Goal: Transaction & Acquisition: Book appointment/travel/reservation

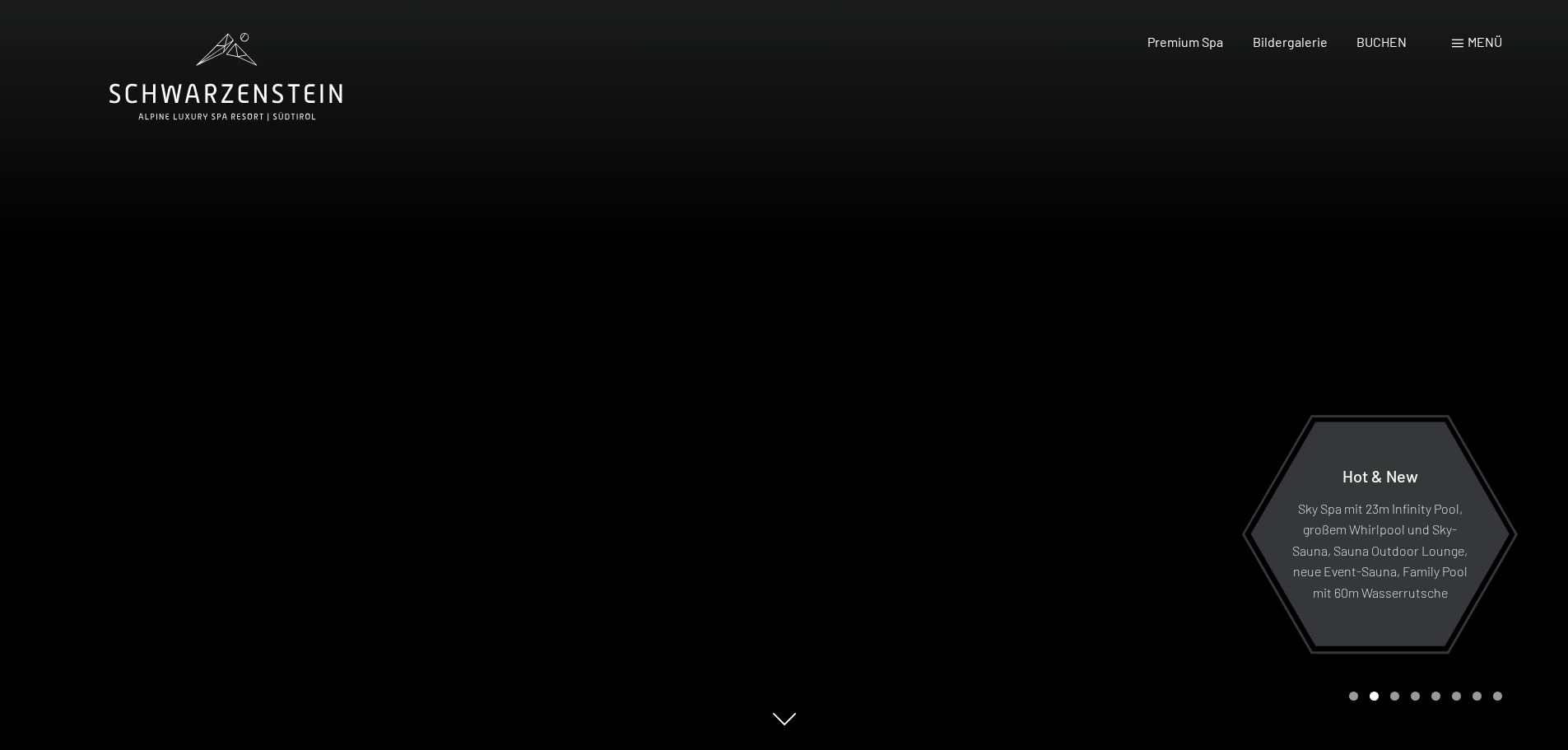
click at [1494, 43] on span "Menü" at bounding box center [1486, 41] width 35 height 16
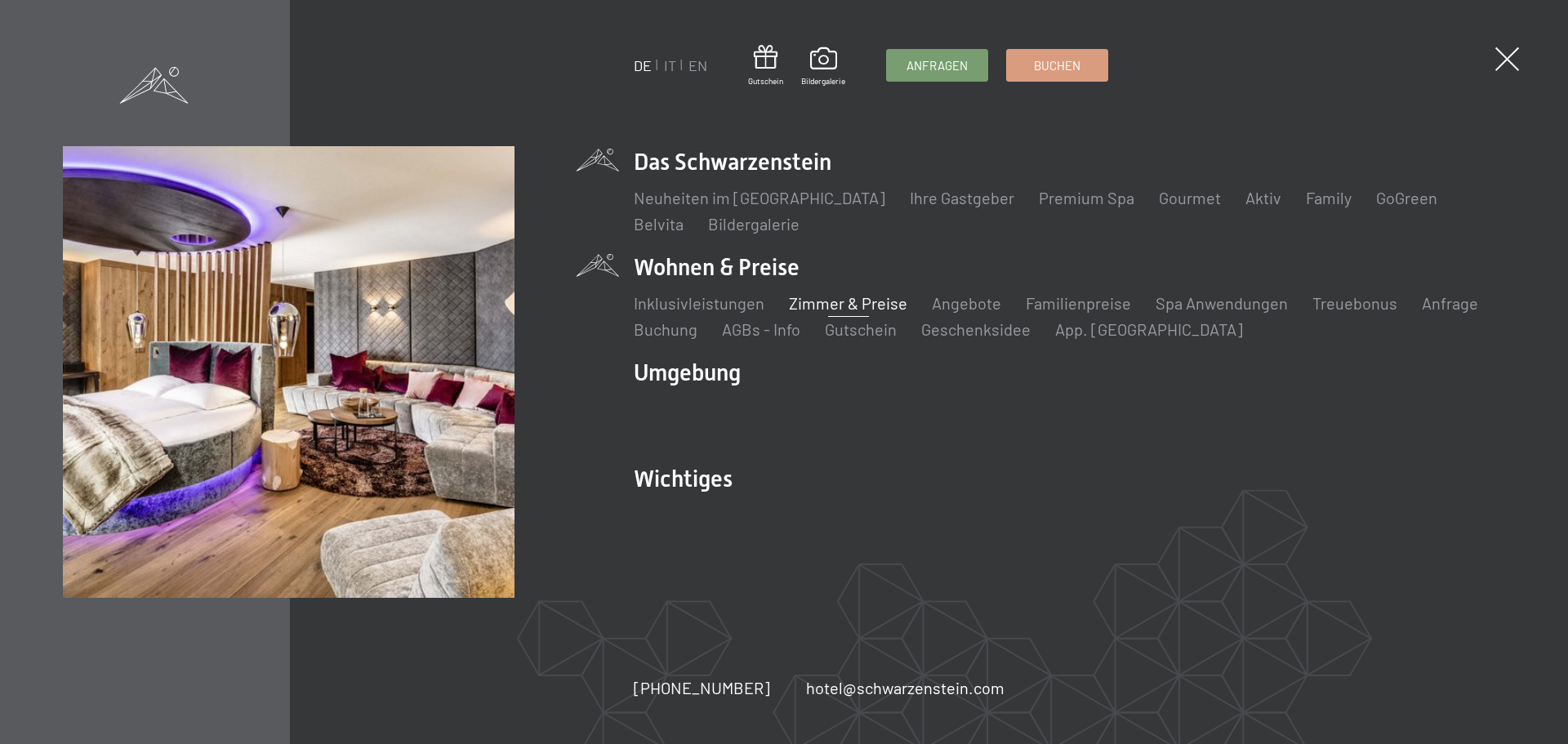
click at [862, 308] on link "Zimmer & Preise" at bounding box center [848, 303] width 118 height 20
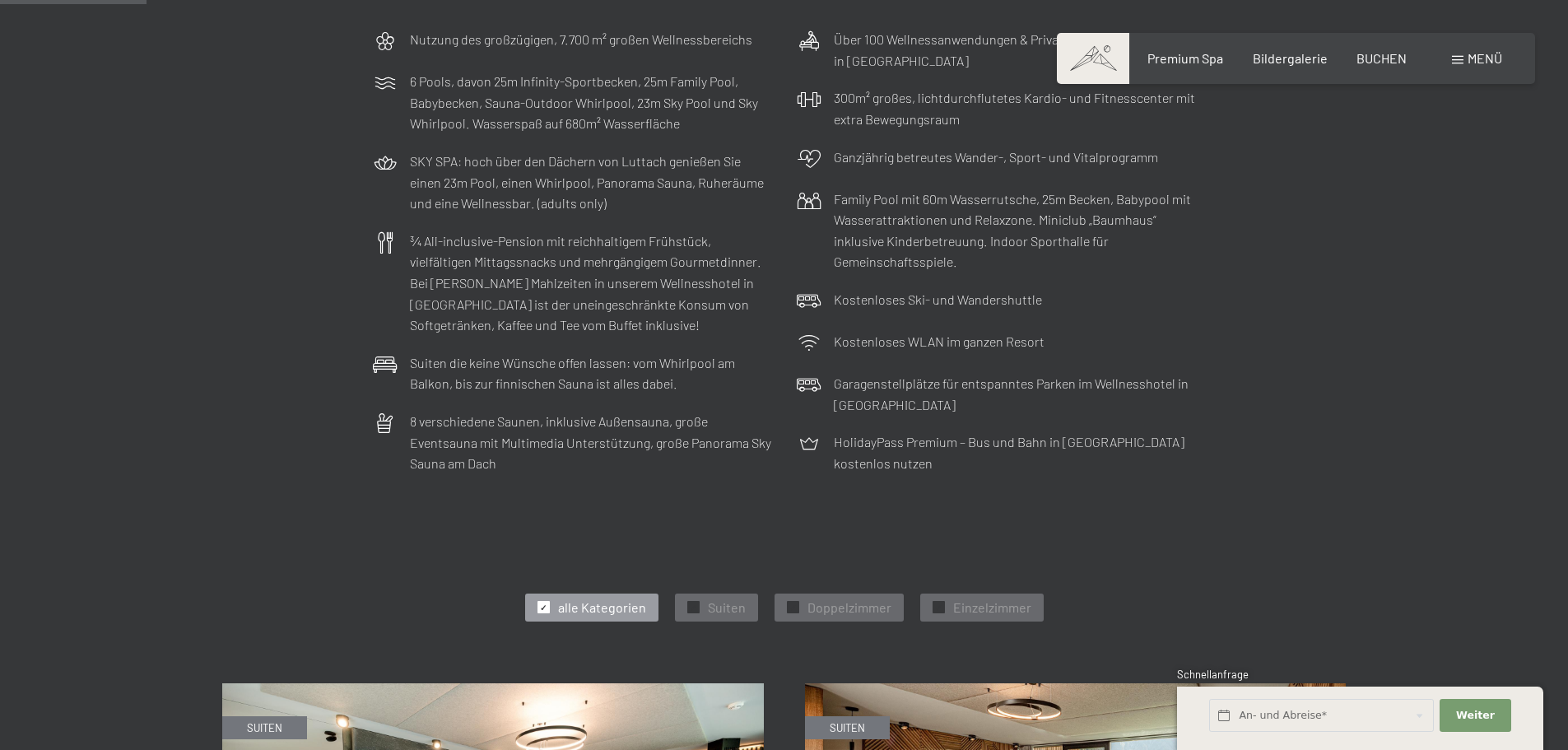
scroll to position [659, 0]
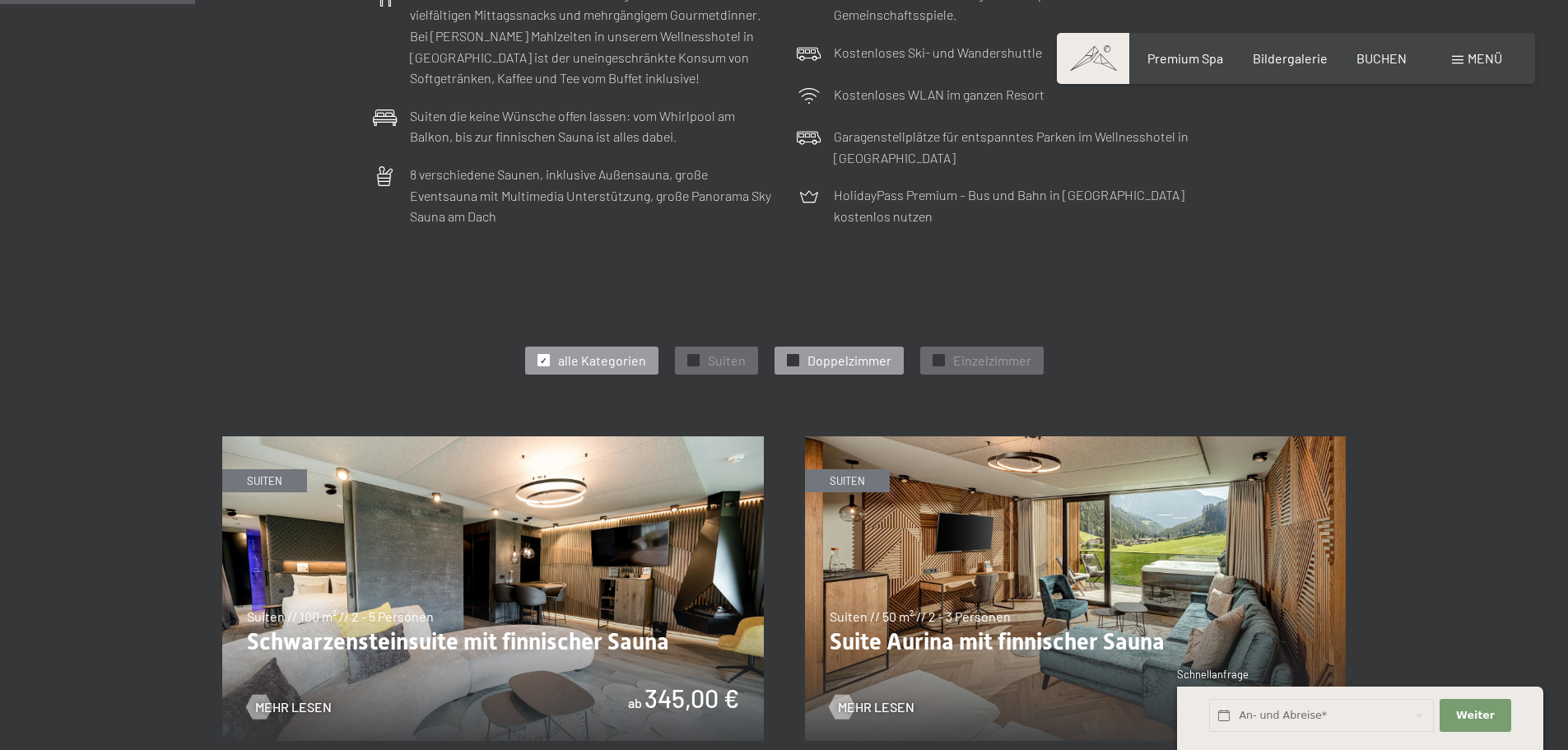
click at [790, 358] on span "✓" at bounding box center [793, 361] width 6 height 12
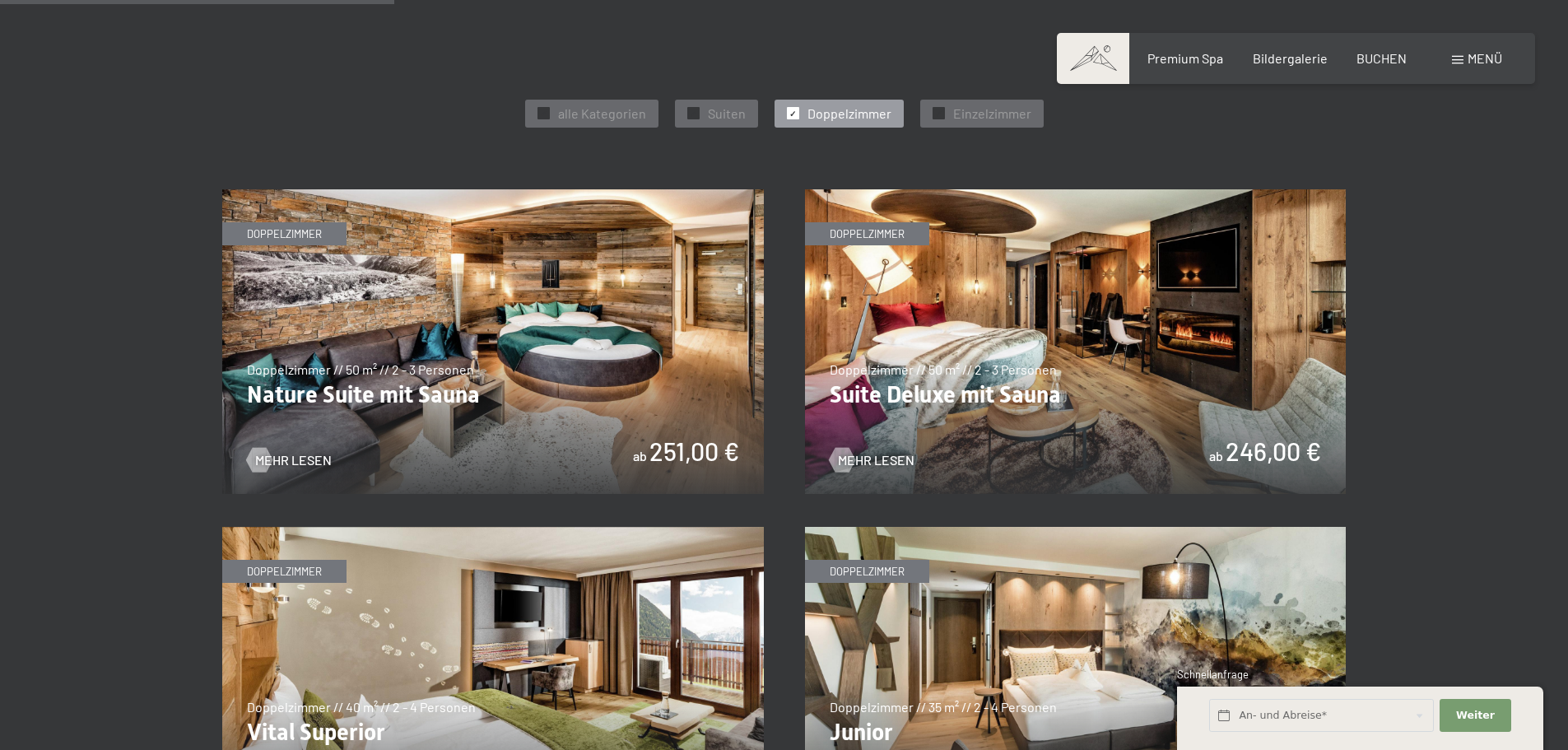
scroll to position [1153, 0]
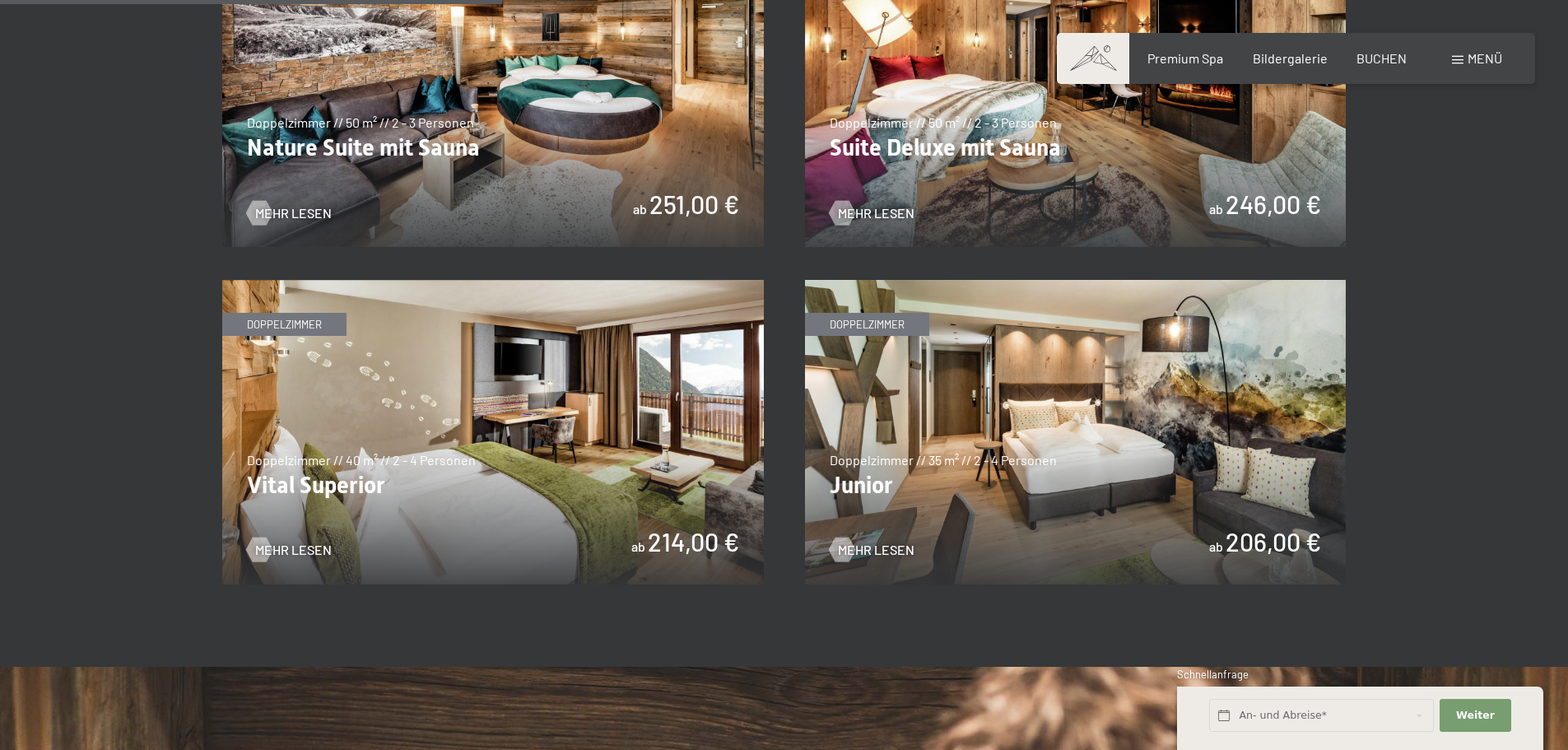
click at [1036, 390] on img at bounding box center [1076, 432] width 542 height 305
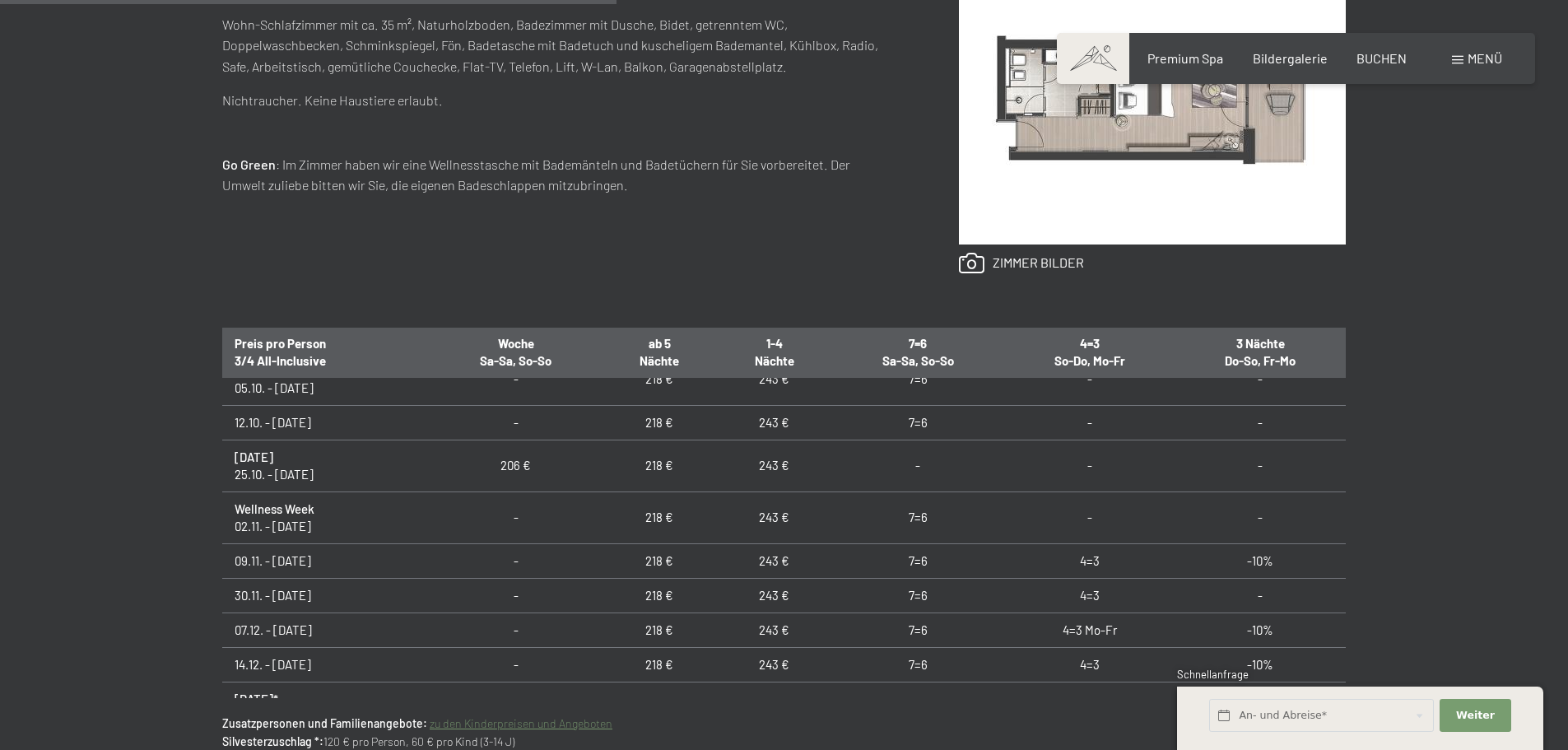
scroll to position [247, 0]
